Goal: Check status

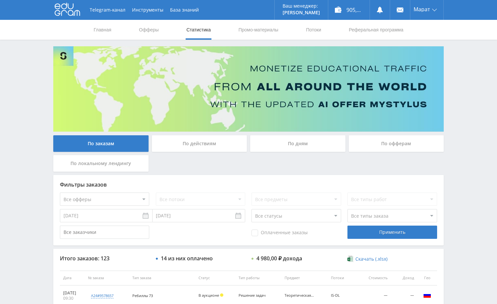
click at [449, 146] on div "Telegram-канал Инструменты База знаний Ваш менеджер: [PERSON_NAME] Online @edug…" at bounding box center [248, 278] width 497 height 556
click at [456, 122] on div "Telegram-канал Инструменты База знаний Ваш менеджер: [PERSON_NAME] Online @edug…" at bounding box center [248, 278] width 497 height 556
click at [467, 109] on div "Telegram-канал Инструменты База знаний Ваш менеджер: [PERSON_NAME] Online @edug…" at bounding box center [248, 278] width 497 height 556
